Goal: Task Accomplishment & Management: Manage account settings

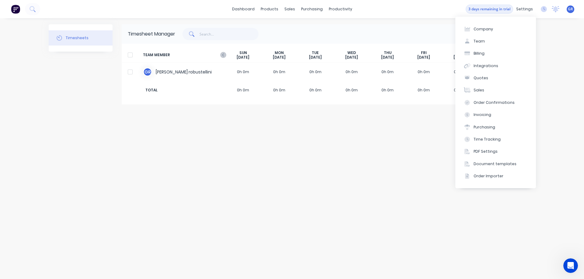
click at [296, 162] on div "Timesheets Timesheet Manager Options Add timesheet TEAM MEMBER [DATE] [DATE] [D…" at bounding box center [292, 148] width 486 height 249
click at [484, 53] on button "Billing" at bounding box center [495, 53] width 81 height 12
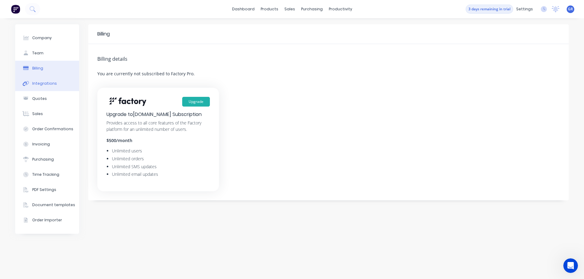
click at [39, 83] on div "Integrations" at bounding box center [44, 83] width 25 height 5
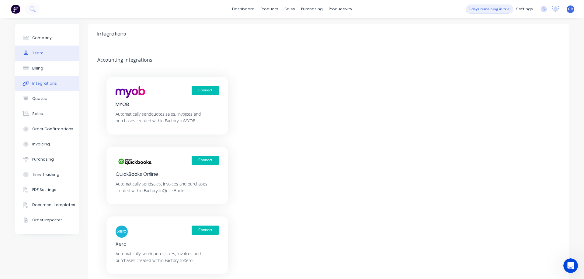
click at [38, 54] on div "Team" at bounding box center [37, 52] width 11 height 5
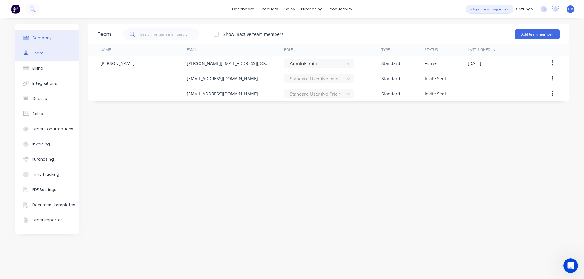
click at [42, 40] on div "Company" at bounding box center [41, 37] width 19 height 5
select select "AU"
